Goal: Information Seeking & Learning: Learn about a topic

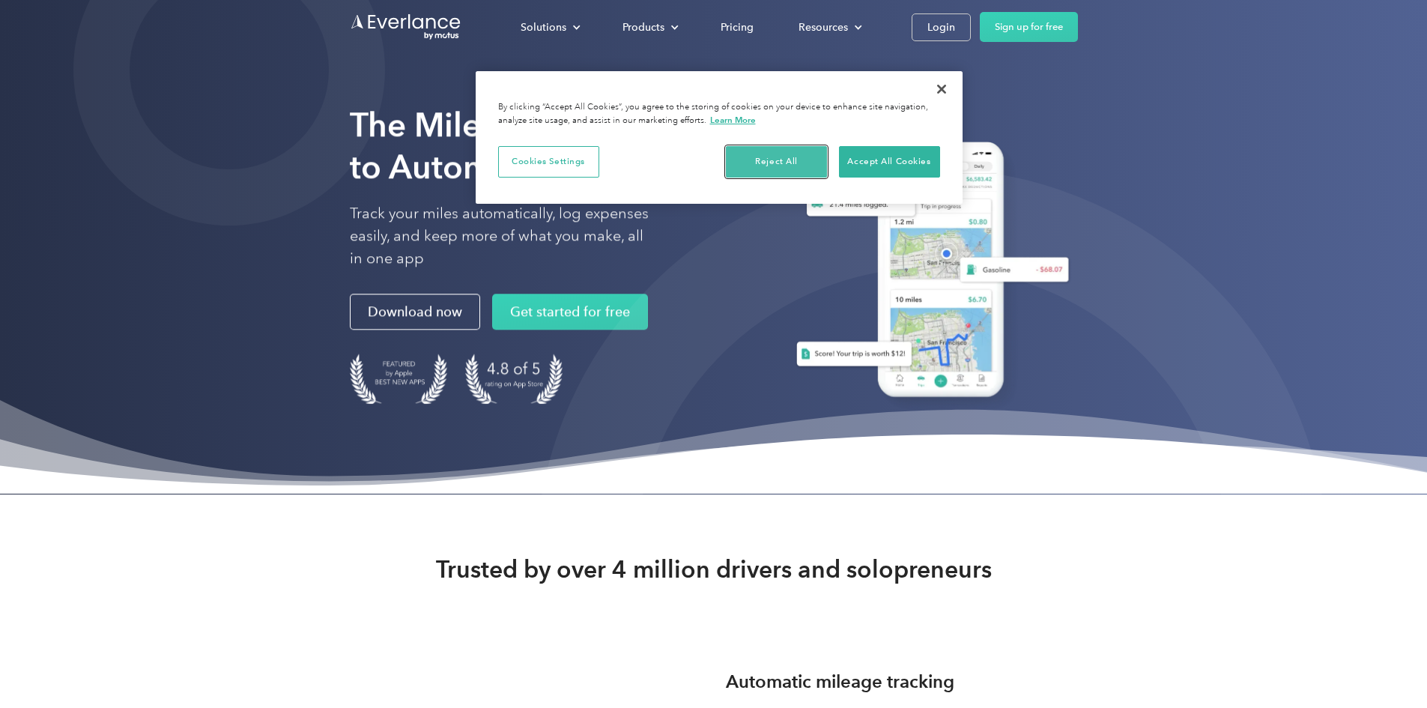
click at [776, 163] on button "Reject All" at bounding box center [776, 161] width 101 height 31
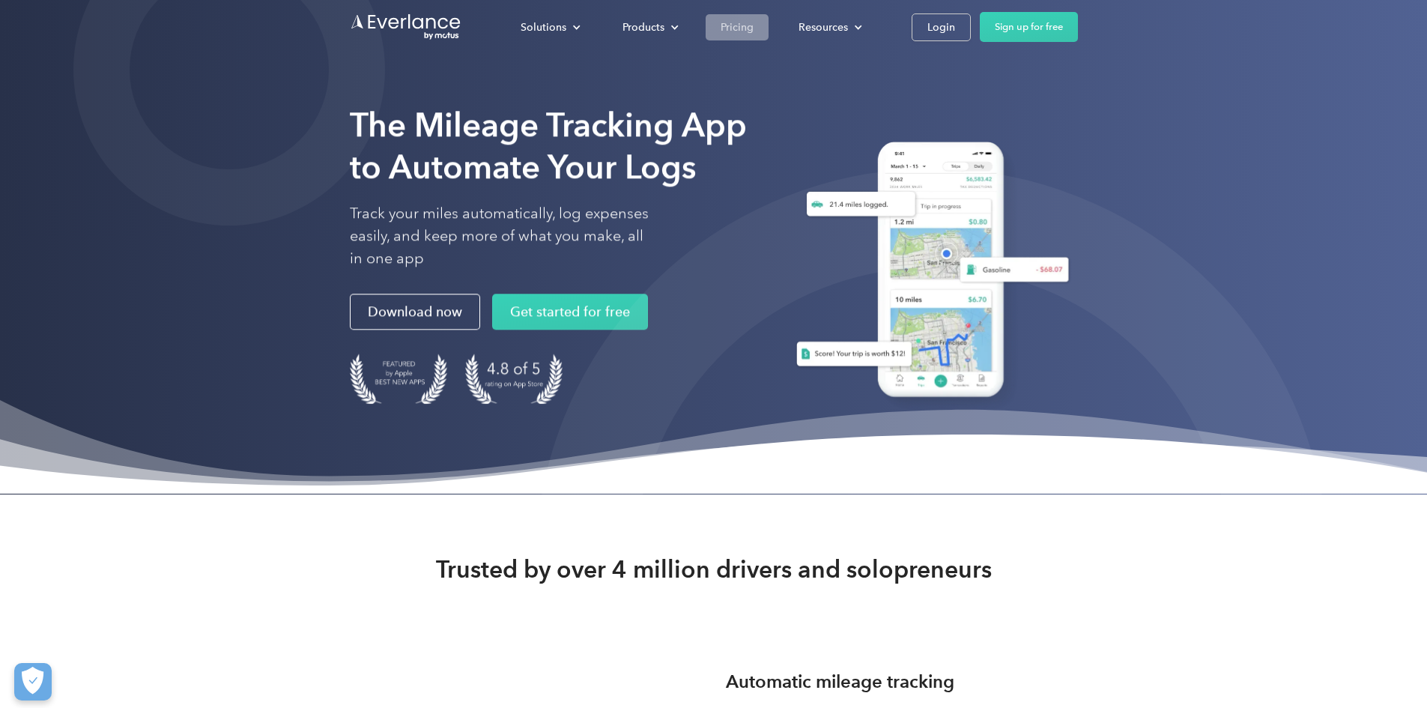
click at [753, 29] on div "Pricing" at bounding box center [736, 27] width 33 height 19
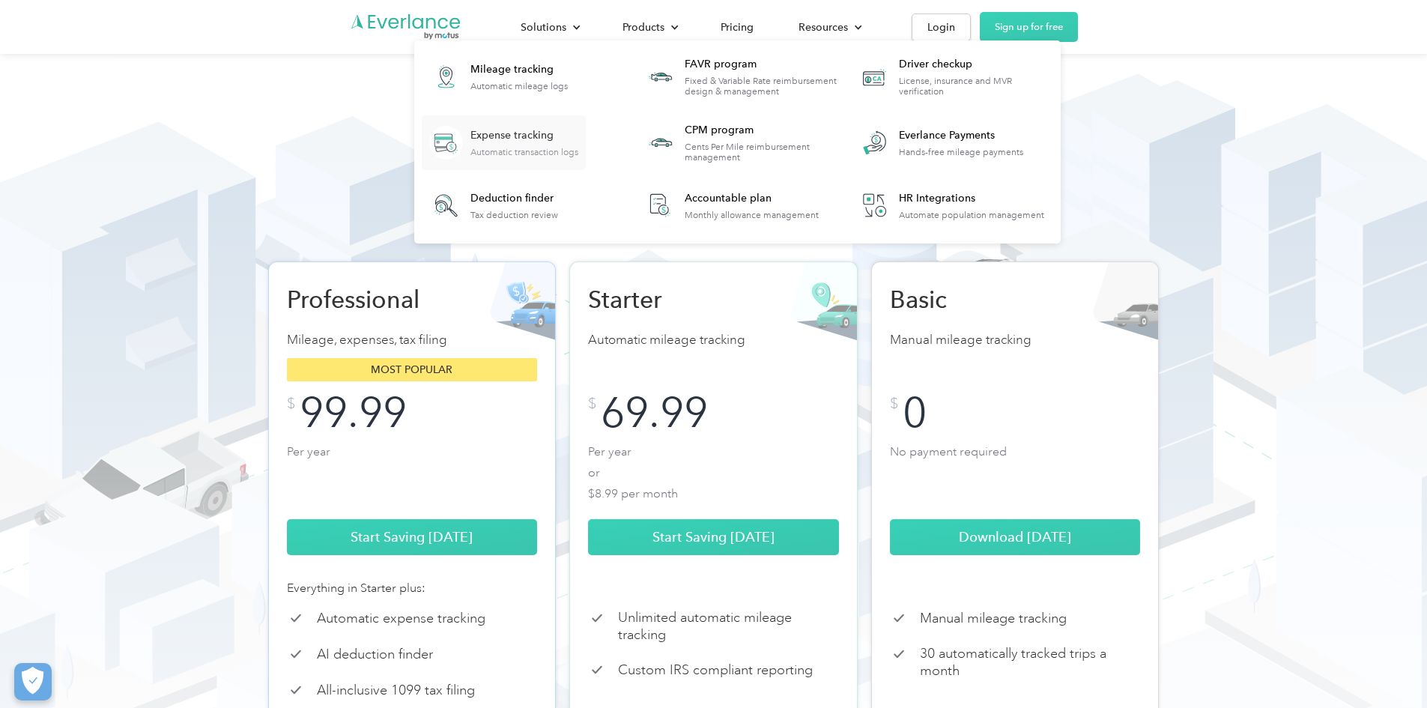
click at [578, 136] on div "Expense tracking" at bounding box center [524, 135] width 108 height 15
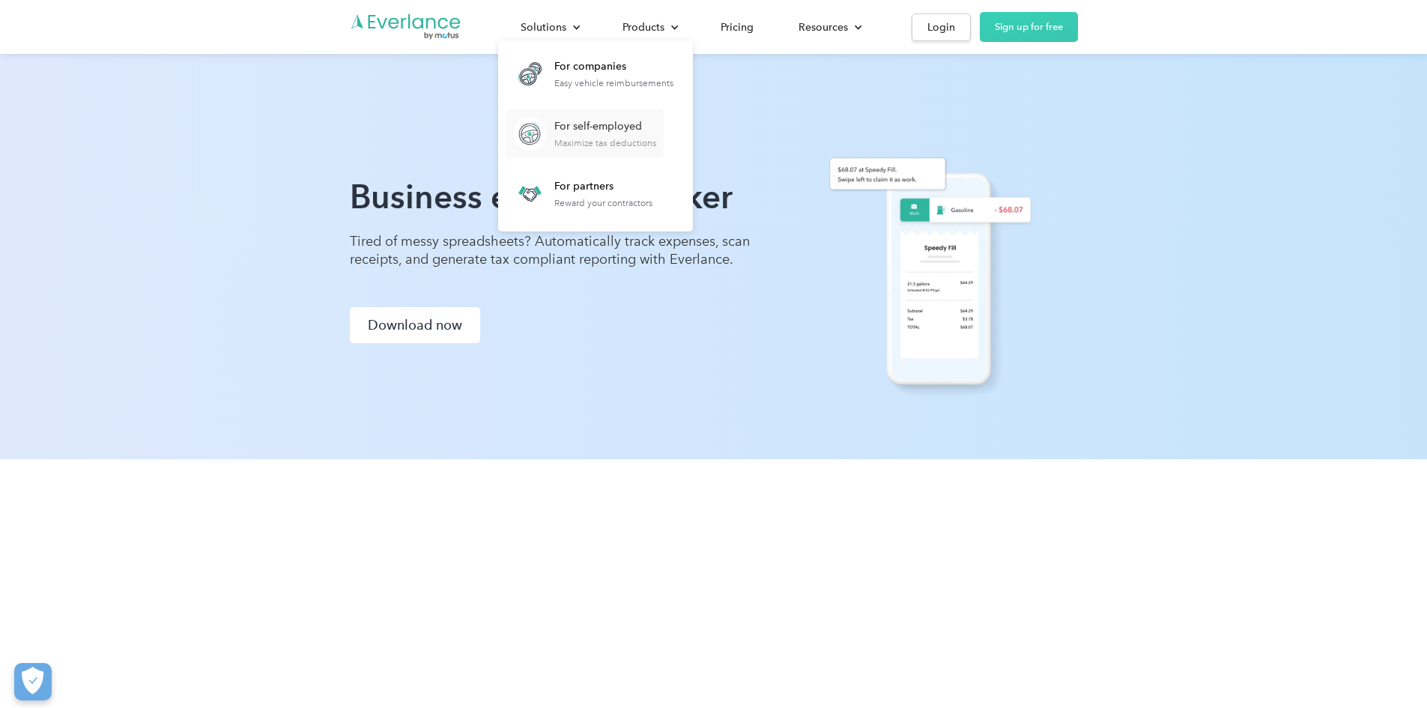
click at [656, 133] on div "For self-employed" at bounding box center [605, 126] width 102 height 15
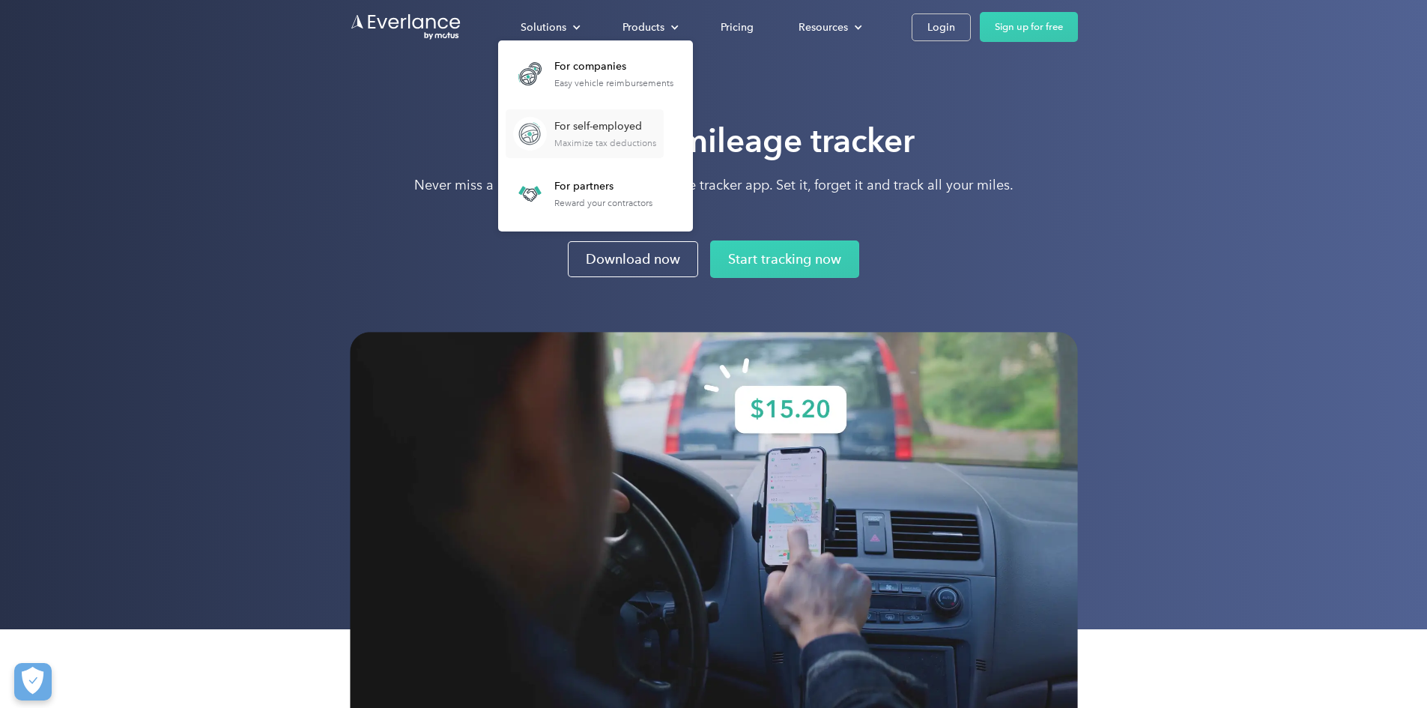
click at [656, 130] on div "For self-employed" at bounding box center [605, 126] width 102 height 15
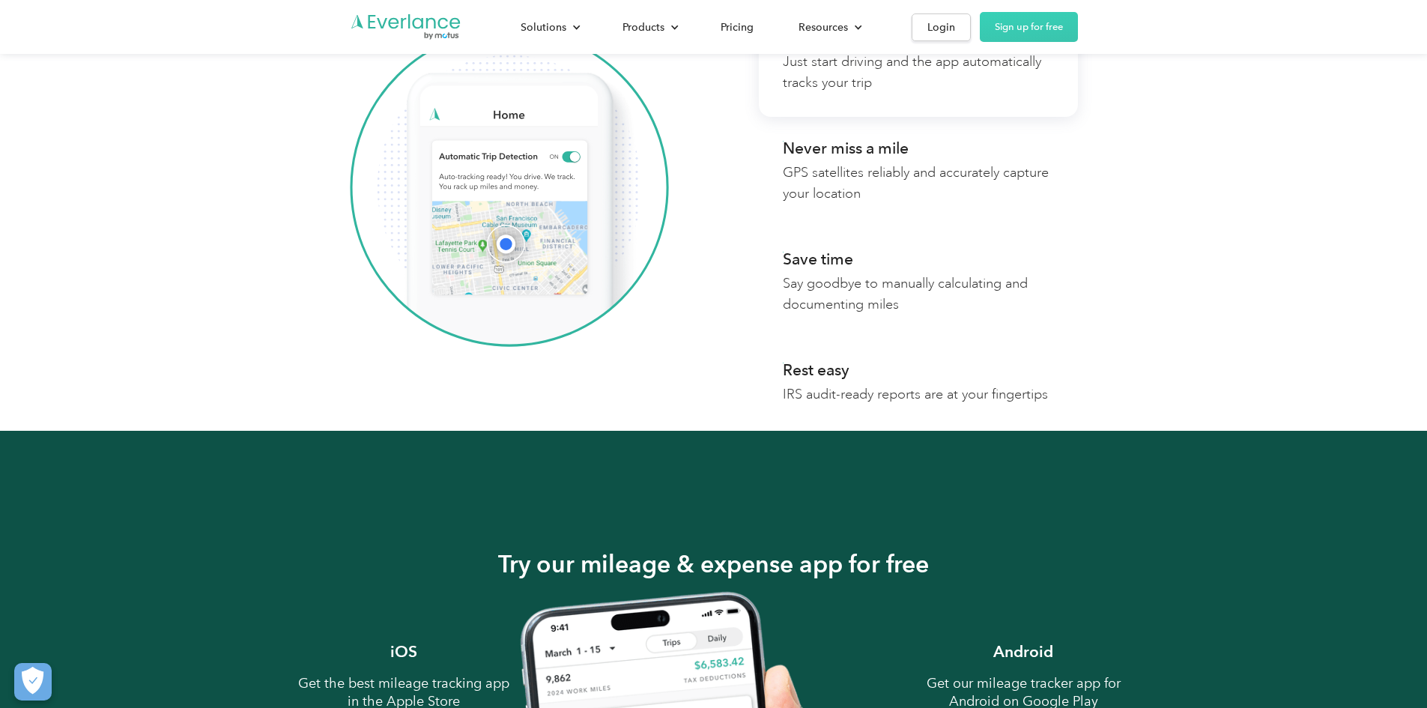
scroll to position [1048, 0]
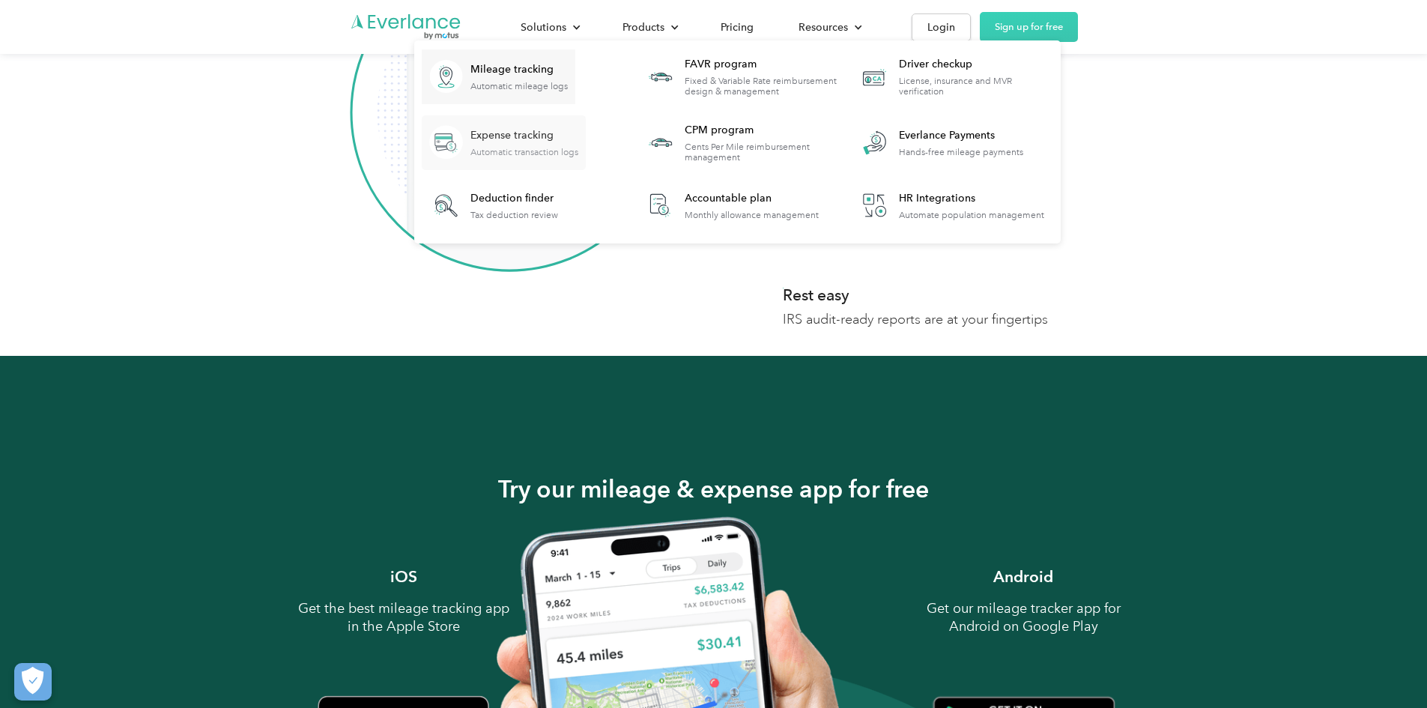
click at [578, 133] on div "Expense tracking" at bounding box center [524, 135] width 108 height 15
